Goal: Consume media (video, audio)

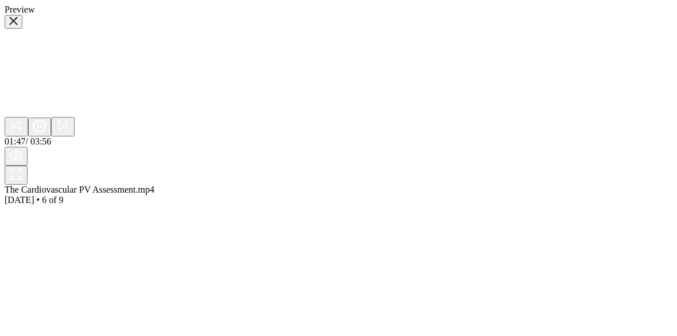
click at [594, 46] on div "Preview Sorry, your browser doesn‘t support embedded videos 01:47 / 03:56 The C…" at bounding box center [339, 105] width 668 height 201
click at [338, 185] on div "The Cardiovascular PV Assessment.mp4 Sep 25, 2025 • 6 of 9" at bounding box center [339, 195] width 668 height 21
drag, startPoint x: 338, startPoint y: 126, endPoint x: 579, endPoint y: 160, distance: 242.8
click at [579, 160] on div "Preview Sorry, your browser doesn‘t support embedded videos 01:47 / 03:56 The C…" at bounding box center [339, 105] width 668 height 201
click at [298, 117] on div "Sorry, your browser doesn‘t support embedded videos" at bounding box center [339, 73] width 668 height 88
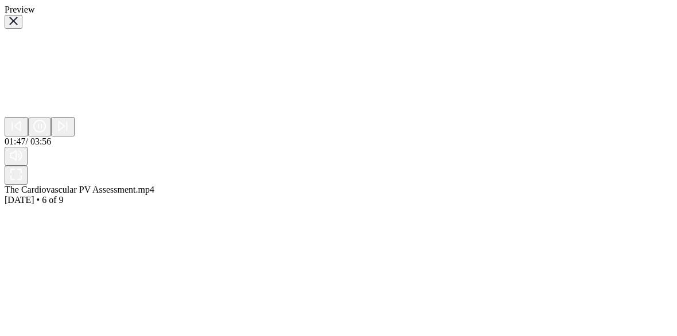
click at [298, 117] on div "Sorry, your browser doesn‘t support embedded videos" at bounding box center [339, 73] width 668 height 88
click at [18, 25] on icon "button" at bounding box center [13, 21] width 9 height 9
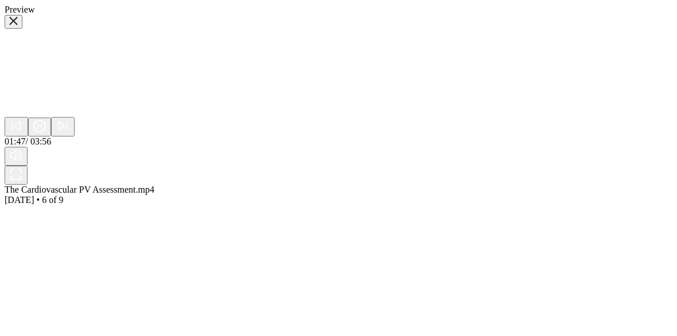
click at [401, 117] on div "Sorry, your browser doesn‘t support embedded videos" at bounding box center [339, 73] width 668 height 88
click at [492, 202] on div "Preview Sorry, your browser doesn‘t support embedded videos 01:47 / 03:56 The C…" at bounding box center [339, 105] width 668 height 201
click at [493, 203] on div "Preview Sorry, your browser doesn‘t support embedded videos 01:47 / 03:56 The C…" at bounding box center [339, 105] width 668 height 201
click at [423, 185] on div "The Cardiovascular PV Assessment.mp4 Sep 25, 2025 • 6 of 9" at bounding box center [339, 195] width 668 height 21
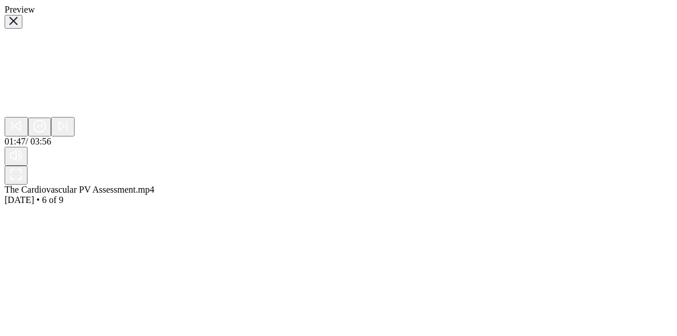
click at [422, 185] on div "The Cardiovascular PV Assessment.mp4 Sep 25, 2025 • 6 of 9" at bounding box center [339, 195] width 668 height 21
click at [38, 128] on icon "button" at bounding box center [38, 125] width 0 height 3
drag, startPoint x: 236, startPoint y: 300, endPoint x: 202, endPoint y: 238, distance: 70.9
click at [202, 205] on div "Preview Sorry, your browser doesn‘t support embedded videos 01:47 / 03:56 The C…" at bounding box center [339, 105] width 668 height 201
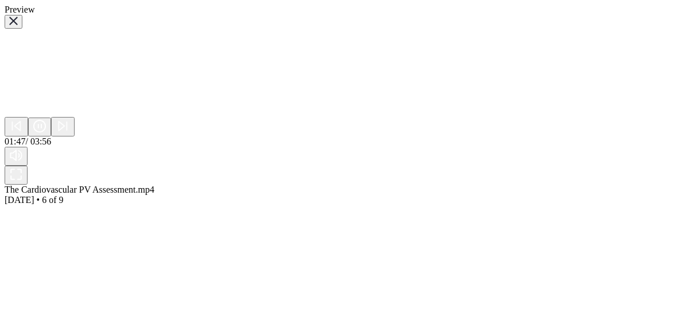
scroll to position [0, 0]
click at [18, 25] on icon "button" at bounding box center [13, 21] width 9 height 9
drag, startPoint x: 494, startPoint y: 0, endPoint x: 258, endPoint y: 12, distance: 237.2
click at [258, 12] on div "Preview Sorry, your browser doesn‘t support embedded videos 01:47 / 03:56 The C…" at bounding box center [339, 105] width 668 height 201
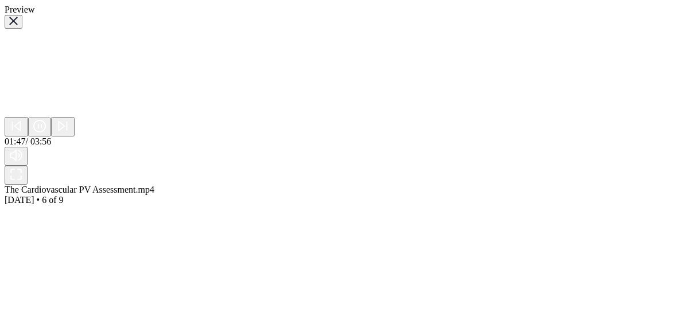
click at [271, 117] on div at bounding box center [282, 117] width 555 height 0
click at [18, 17] on icon "button" at bounding box center [13, 21] width 9 height 9
